Goal: Task Accomplishment & Management: Manage account settings

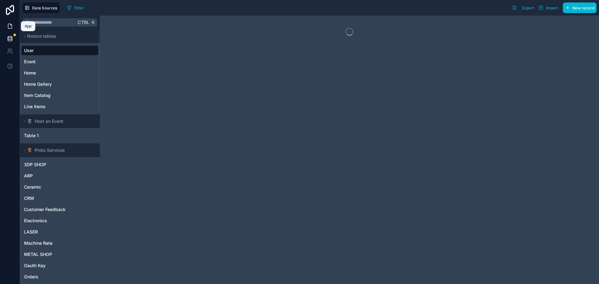
click at [11, 25] on icon at bounding box center [10, 24] width 1 height 1
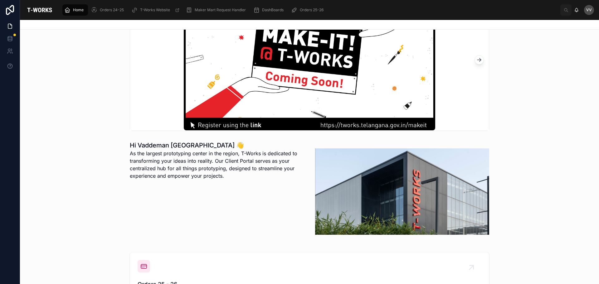
scroll to position [156, 0]
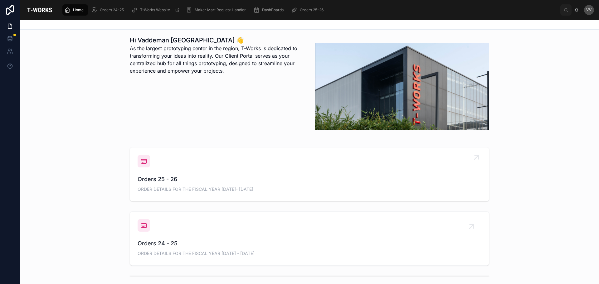
click at [147, 178] on span "Orders 25 - 26" at bounding box center [310, 179] width 344 height 9
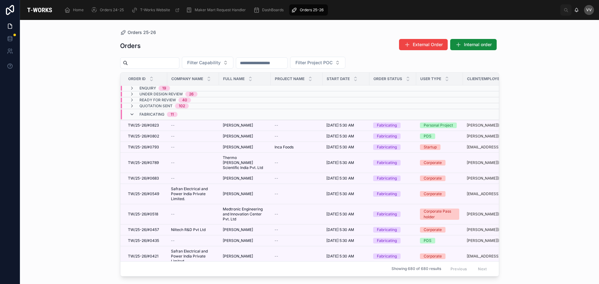
click at [131, 116] on icon at bounding box center [131, 114] width 5 height 5
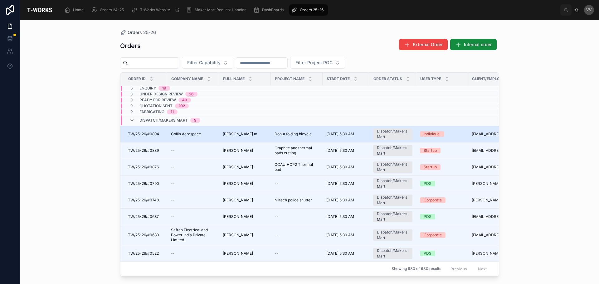
click at [197, 135] on span "Collin Aerospace" at bounding box center [186, 134] width 30 height 5
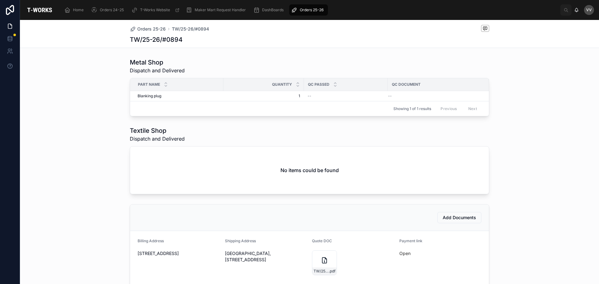
scroll to position [250, 0]
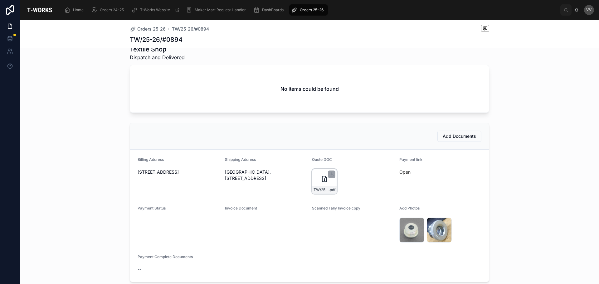
click at [321, 183] on icon at bounding box center [324, 178] width 7 height 7
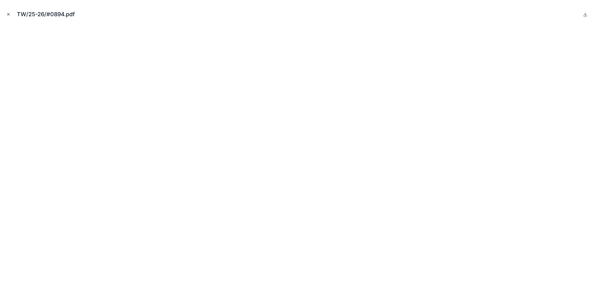
click at [7, 13] on icon "Close modal" at bounding box center [8, 14] width 4 height 4
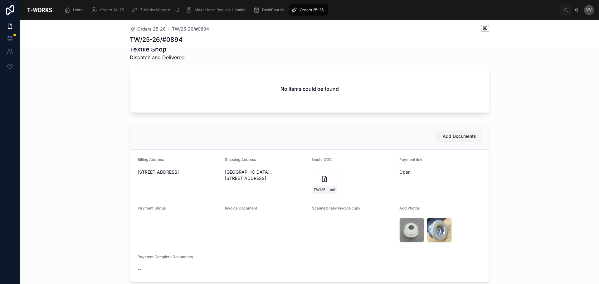
click at [443, 139] on span "Add Documents" at bounding box center [459, 136] width 33 height 6
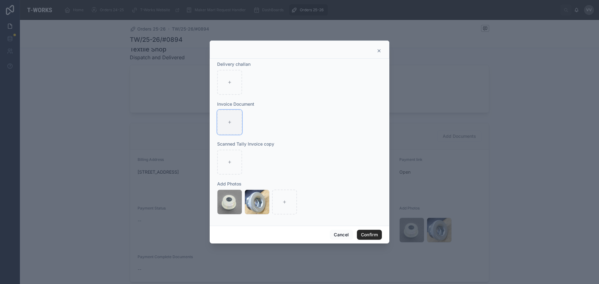
click at [234, 125] on div at bounding box center [229, 122] width 25 height 25
type input "**********"
click at [372, 236] on button "Confirm" at bounding box center [369, 235] width 25 height 10
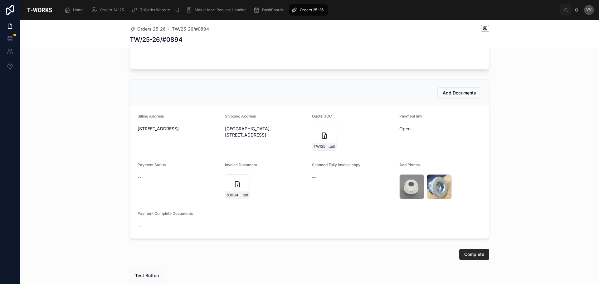
scroll to position [337, 0]
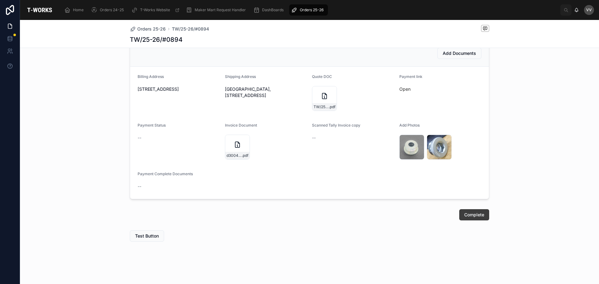
click at [469, 217] on span "Complete" at bounding box center [474, 215] width 20 height 6
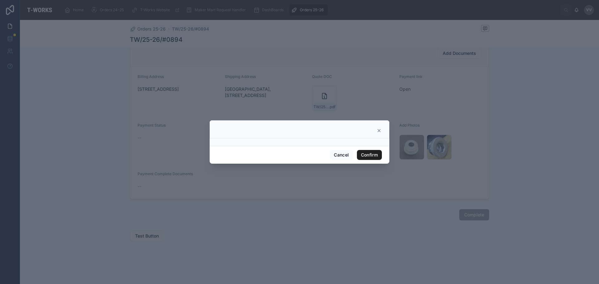
click at [369, 154] on button "Confirm" at bounding box center [369, 155] width 25 height 10
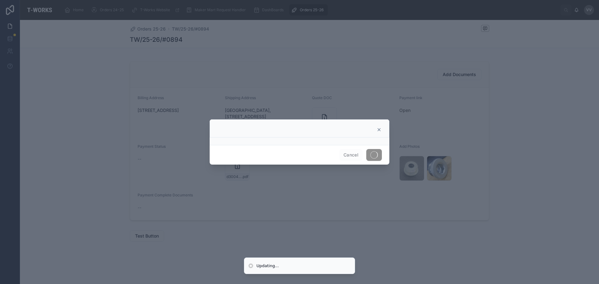
scroll to position [165, 0]
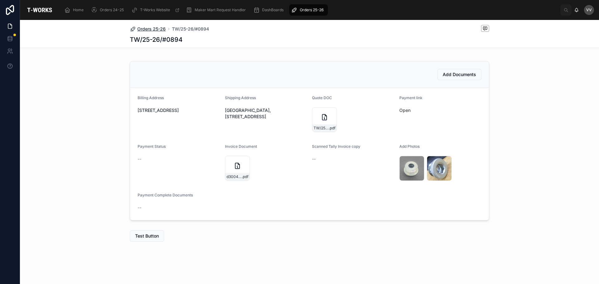
click at [154, 31] on span "Orders 25-26" at bounding box center [151, 29] width 28 height 6
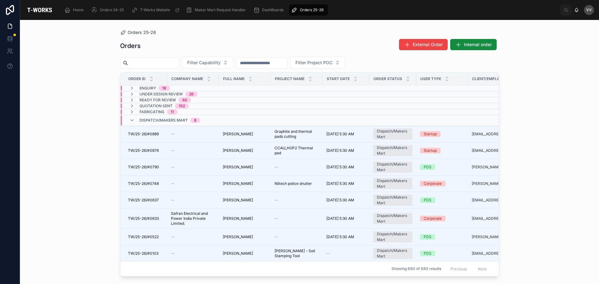
click at [88, 164] on div "Orders 25-26 Orders External Order Internal order Filter Capability Filter Proj…" at bounding box center [309, 152] width 579 height 264
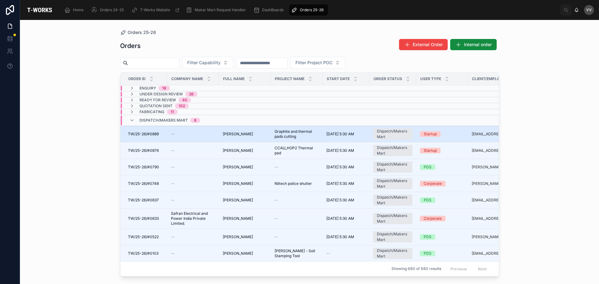
click at [203, 133] on div "--" at bounding box center [193, 134] width 44 height 5
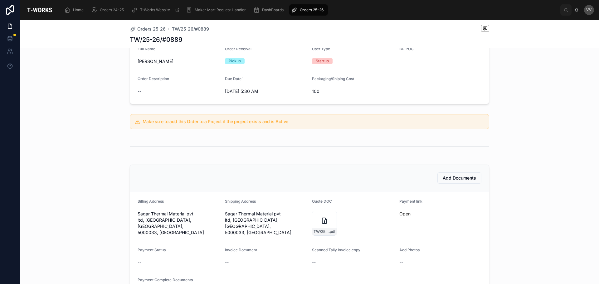
scroll to position [156, 0]
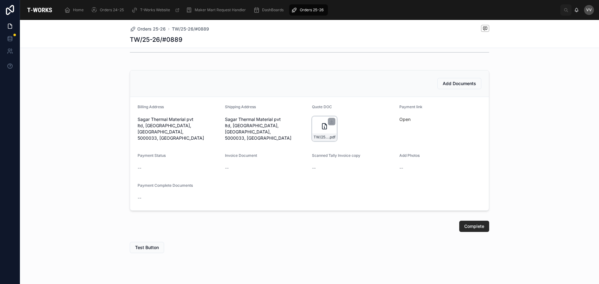
click at [323, 126] on icon at bounding box center [324, 126] width 7 height 7
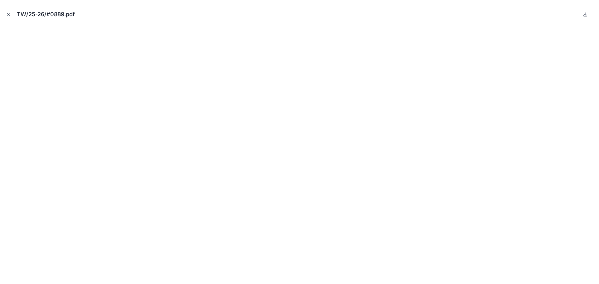
click at [9, 15] on icon "Close modal" at bounding box center [8, 14] width 2 height 2
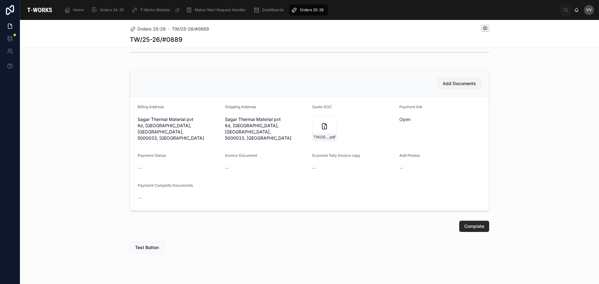
click at [460, 80] on span "Add Documents" at bounding box center [459, 83] width 33 height 6
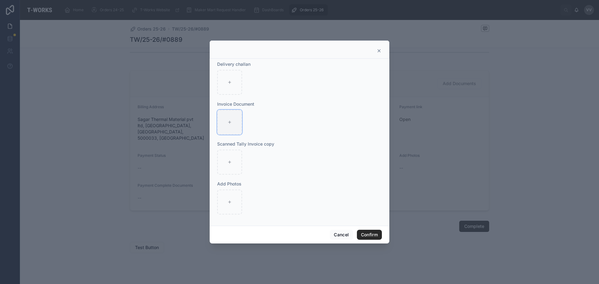
click at [236, 122] on div at bounding box center [229, 122] width 25 height 25
type input "**********"
click at [232, 202] on div at bounding box center [229, 202] width 25 height 25
type input "**********"
click at [377, 234] on button "Confirm" at bounding box center [369, 235] width 25 height 10
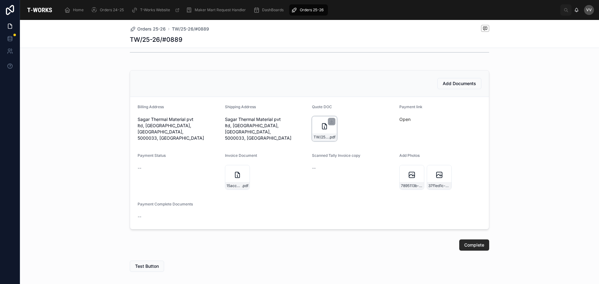
click at [322, 124] on icon at bounding box center [324, 127] width 4 height 6
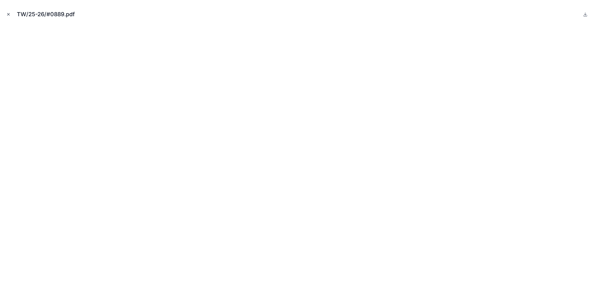
click at [8, 14] on icon "Close modal" at bounding box center [8, 14] width 4 height 4
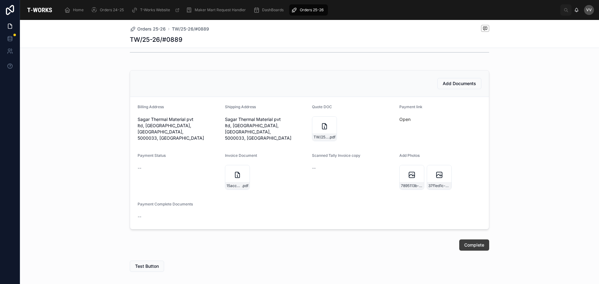
click at [475, 244] on span "Complete" at bounding box center [474, 245] width 20 height 6
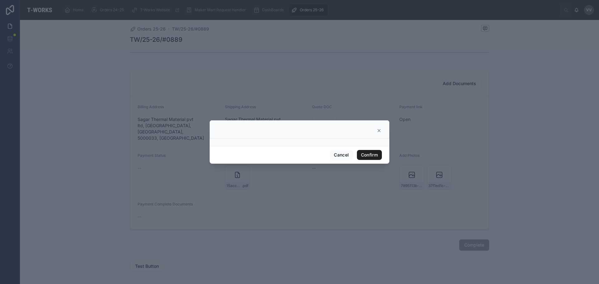
click at [373, 154] on button "Confirm" at bounding box center [369, 155] width 25 height 10
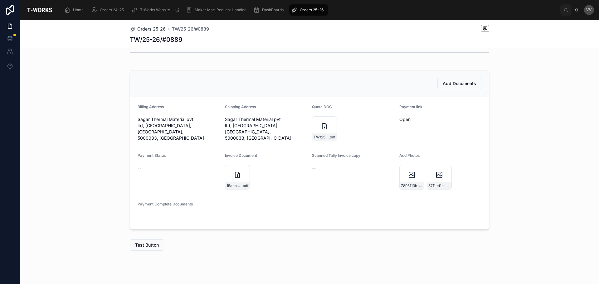
click at [139, 27] on span "Orders 25-26" at bounding box center [151, 29] width 28 height 6
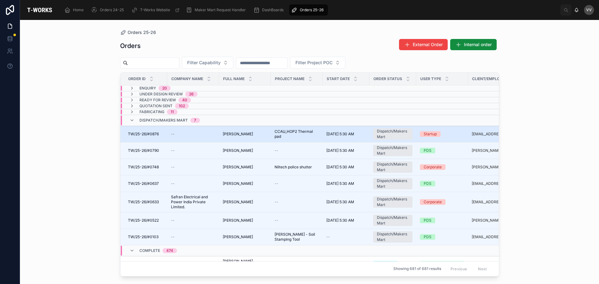
click at [143, 132] on span "TW/25-26/#0876" at bounding box center [143, 134] width 31 height 5
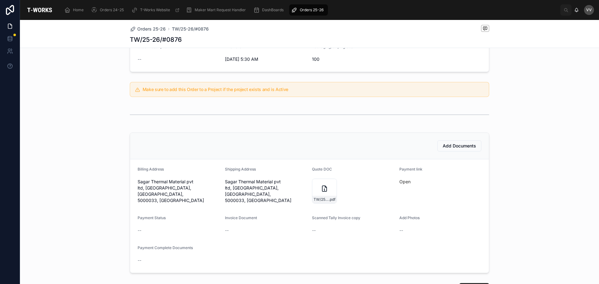
scroll to position [125, 0]
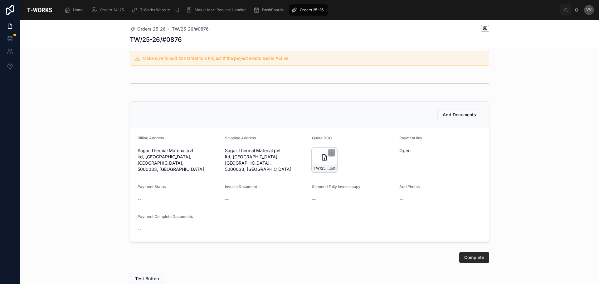
click at [316, 158] on div "TW/25-26/#0876 .pdf" at bounding box center [324, 160] width 25 height 25
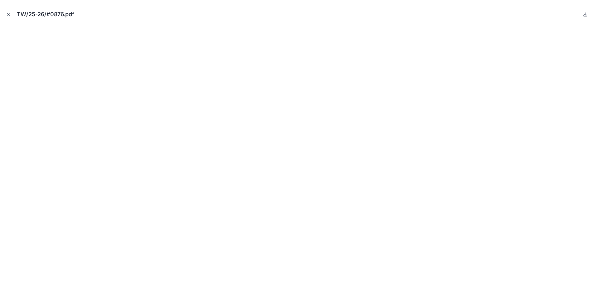
click at [6, 15] on button "Close modal" at bounding box center [8, 14] width 7 height 7
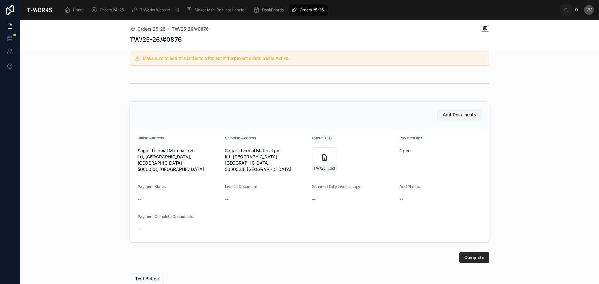
click at [461, 113] on span "Add Documents" at bounding box center [459, 115] width 33 height 6
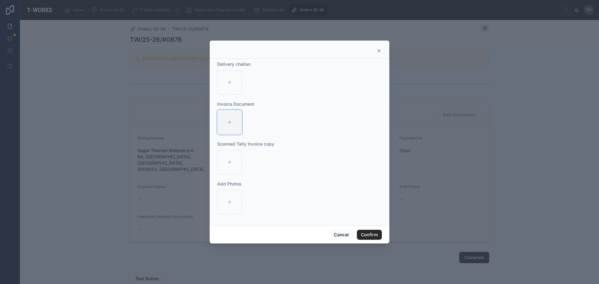
click at [227, 129] on div at bounding box center [229, 122] width 25 height 25
click at [341, 236] on button "Cancel" at bounding box center [341, 235] width 23 height 10
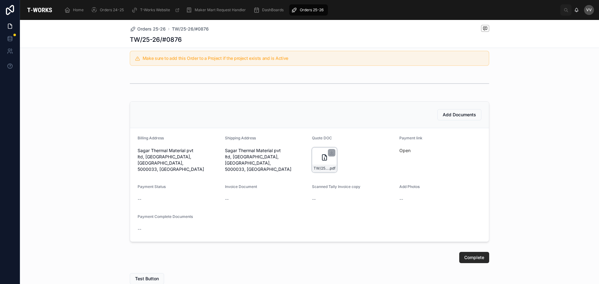
click at [319, 163] on div "TW/25-26/#0876 .pdf" at bounding box center [324, 160] width 25 height 25
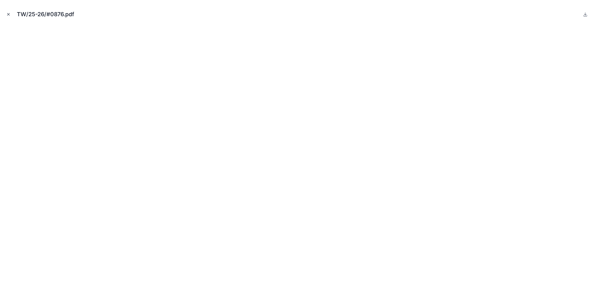
click at [7, 15] on icon "Close modal" at bounding box center [8, 14] width 4 height 4
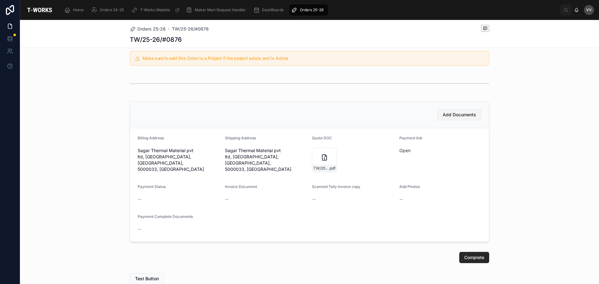
click at [443, 113] on span "Add Documents" at bounding box center [459, 115] width 33 height 6
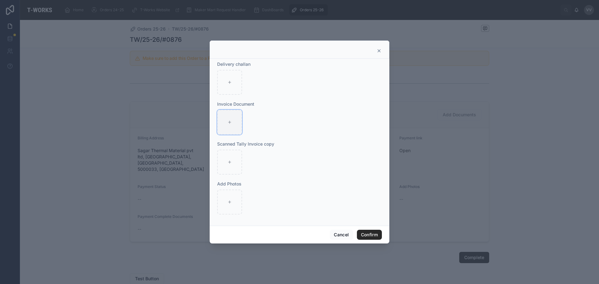
click at [229, 122] on icon at bounding box center [229, 122] width 4 height 4
type input "**********"
click at [366, 236] on button "Confirm" at bounding box center [369, 235] width 25 height 10
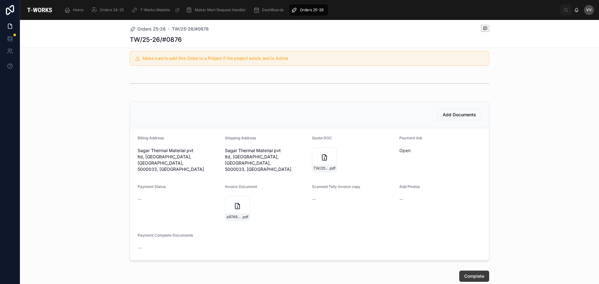
click at [463, 272] on button "Complete" at bounding box center [474, 276] width 30 height 11
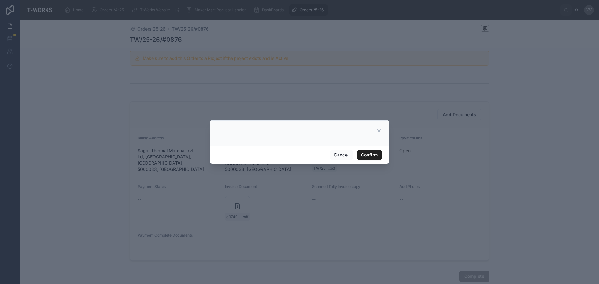
click at [370, 152] on button "Confirm" at bounding box center [369, 155] width 25 height 10
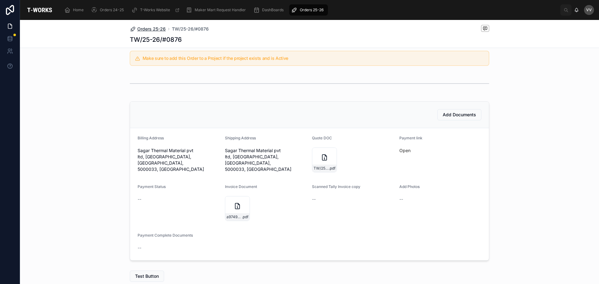
click at [145, 28] on span "Orders 25-26" at bounding box center [151, 29] width 28 height 6
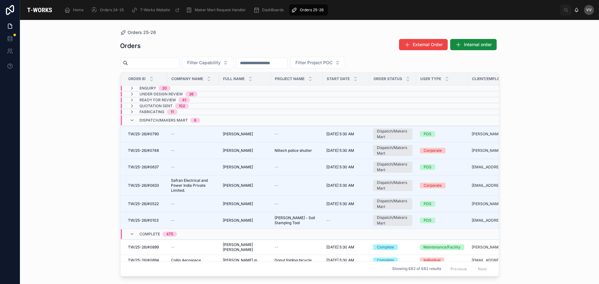
click at [152, 62] on input "text" at bounding box center [153, 63] width 51 height 9
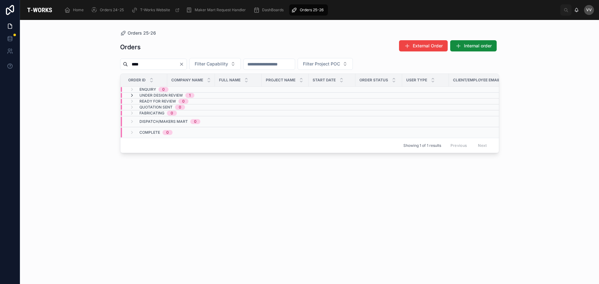
type input "****"
click at [132, 95] on icon at bounding box center [131, 95] width 5 height 5
